Goal: Task Accomplishment & Management: Manage account settings

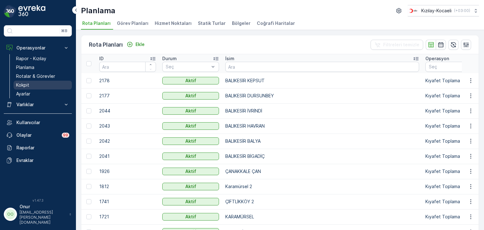
click at [24, 86] on p "Kokpit" at bounding box center [22, 85] width 13 height 6
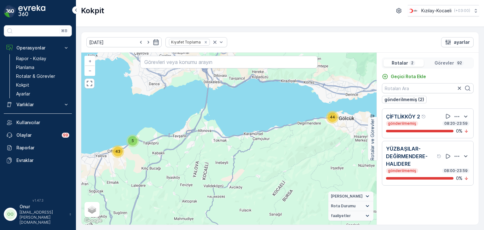
click at [457, 156] on icon "button" at bounding box center [456, 156] width 6 height 6
click at [430, 148] on span "Sil" at bounding box center [427, 147] width 5 height 6
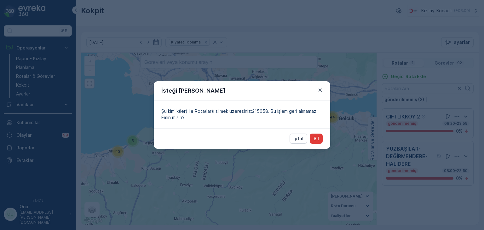
click at [318, 139] on p "Sil" at bounding box center [315, 138] width 5 height 6
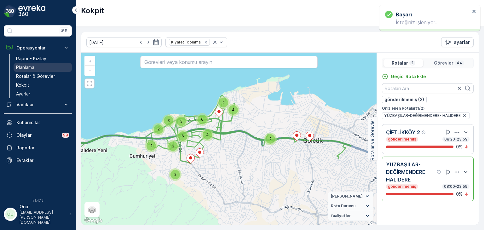
click at [29, 68] on p "Planlama" at bounding box center [25, 67] width 18 height 6
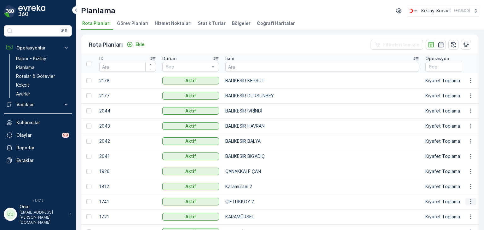
click at [471, 201] on icon "button" at bounding box center [470, 201] width 6 height 6
click at [458, 212] on span "Rota Planını Düzenle" at bounding box center [458, 211] width 43 height 6
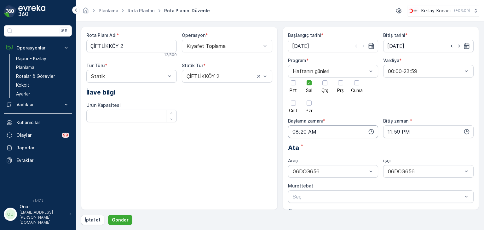
click at [367, 131] on input "08:20" at bounding box center [333, 131] width 90 height 13
click at [295, 193] on span "09" at bounding box center [295, 191] width 6 height 6
click at [311, 170] on div "10" at bounding box center [307, 168] width 11 height 9
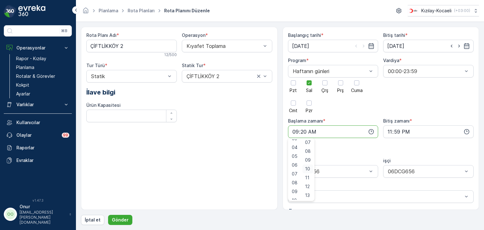
type input "09:10"
click at [119, 218] on p "Gönder" at bounding box center [120, 220] width 17 height 6
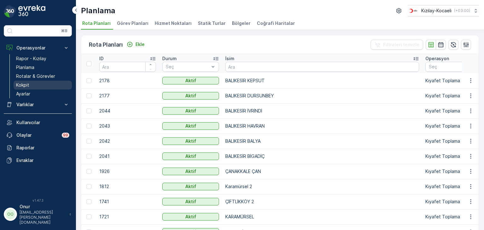
click at [25, 86] on p "Kokpit" at bounding box center [22, 85] width 13 height 6
